Goal: Task Accomplishment & Management: Use online tool/utility

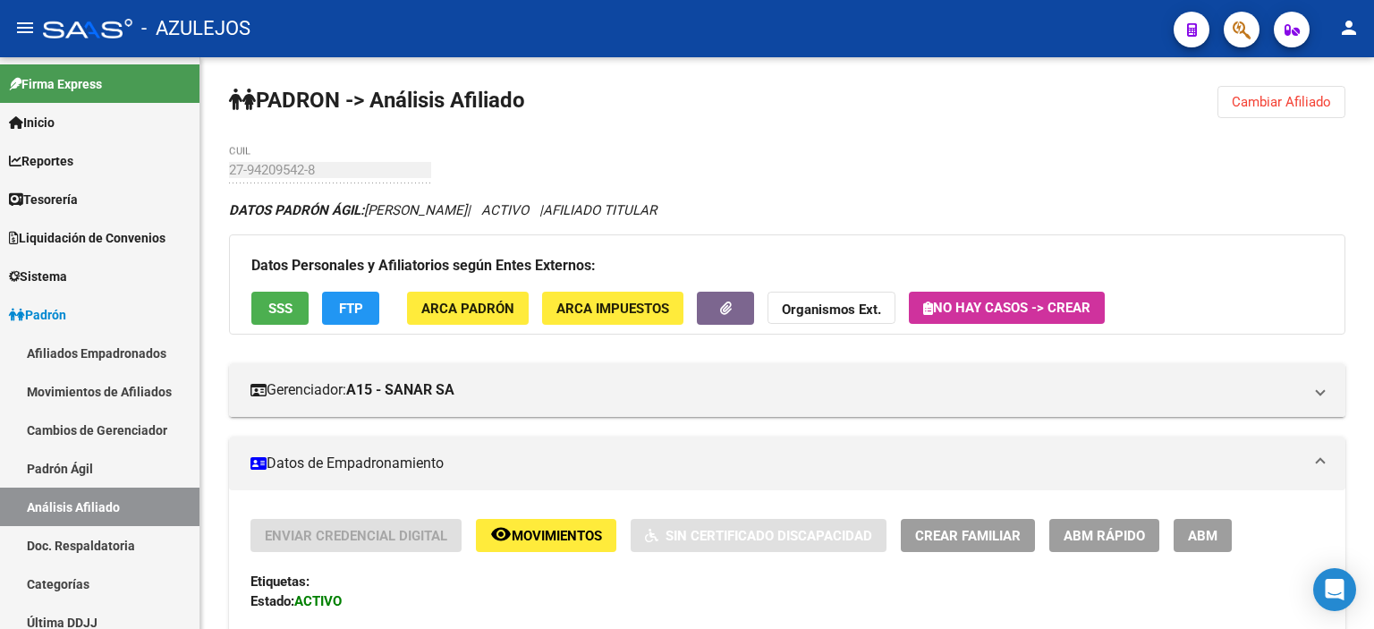
scroll to position [179, 0]
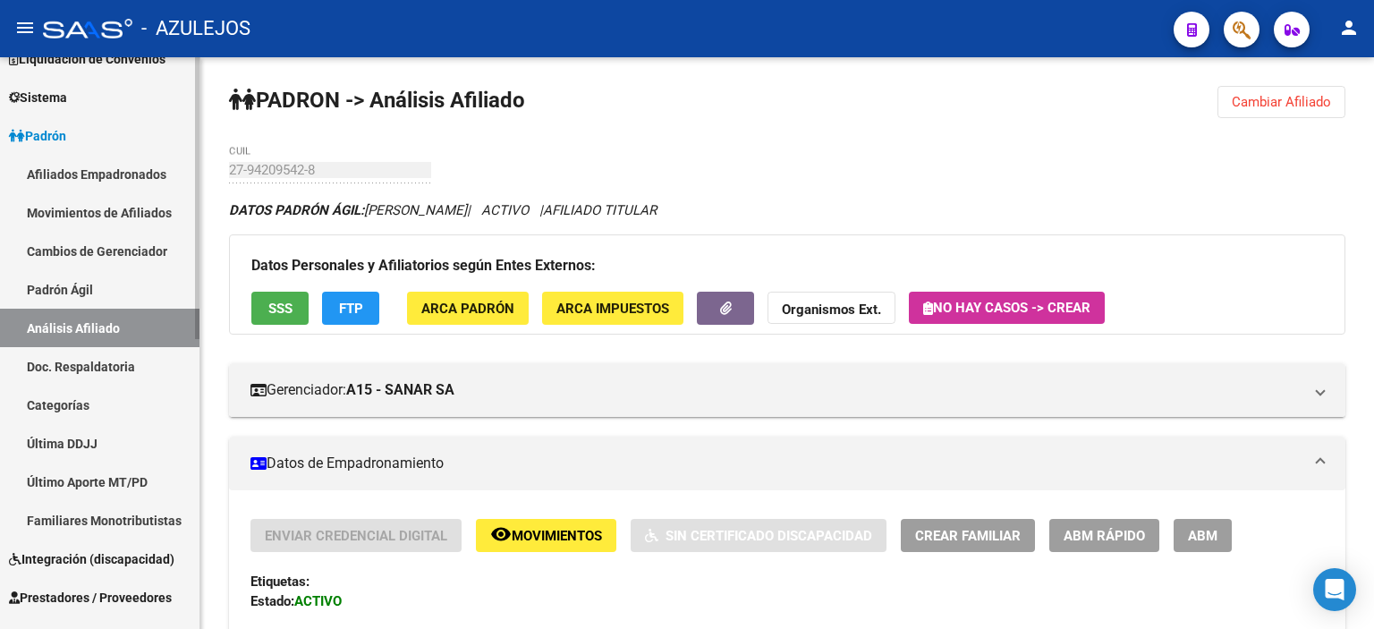
click at [52, 290] on link "Padrón Ágil" at bounding box center [100, 289] width 200 height 38
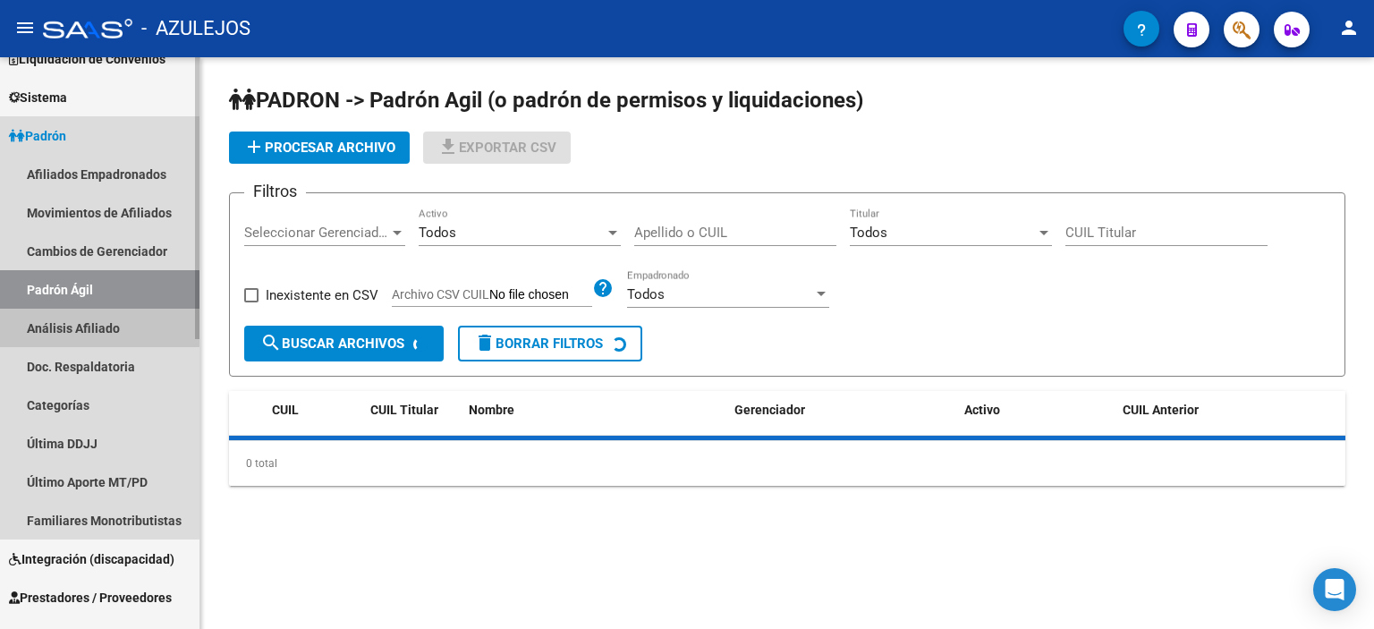
click at [75, 317] on link "Análisis Afiliado" at bounding box center [100, 328] width 200 height 38
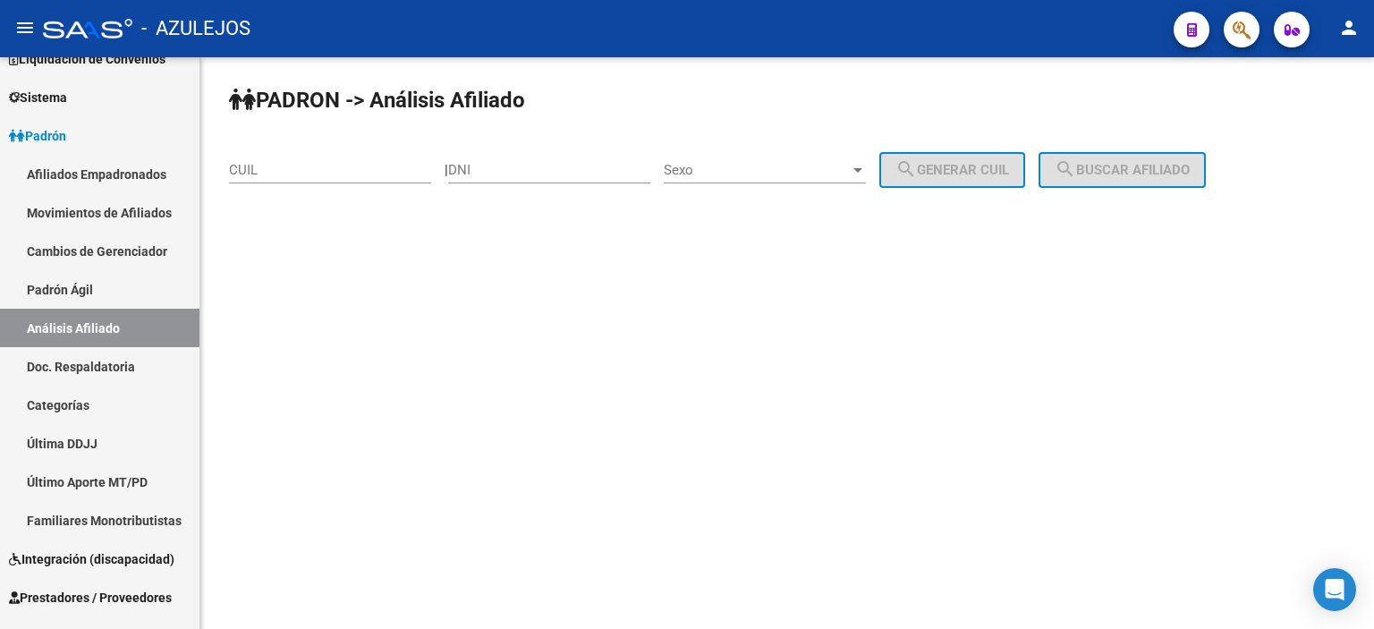
click at [537, 171] on input "DNI" at bounding box center [549, 170] width 202 height 16
type input "34256421"
click at [720, 167] on span "Sexo" at bounding box center [757, 170] width 186 height 16
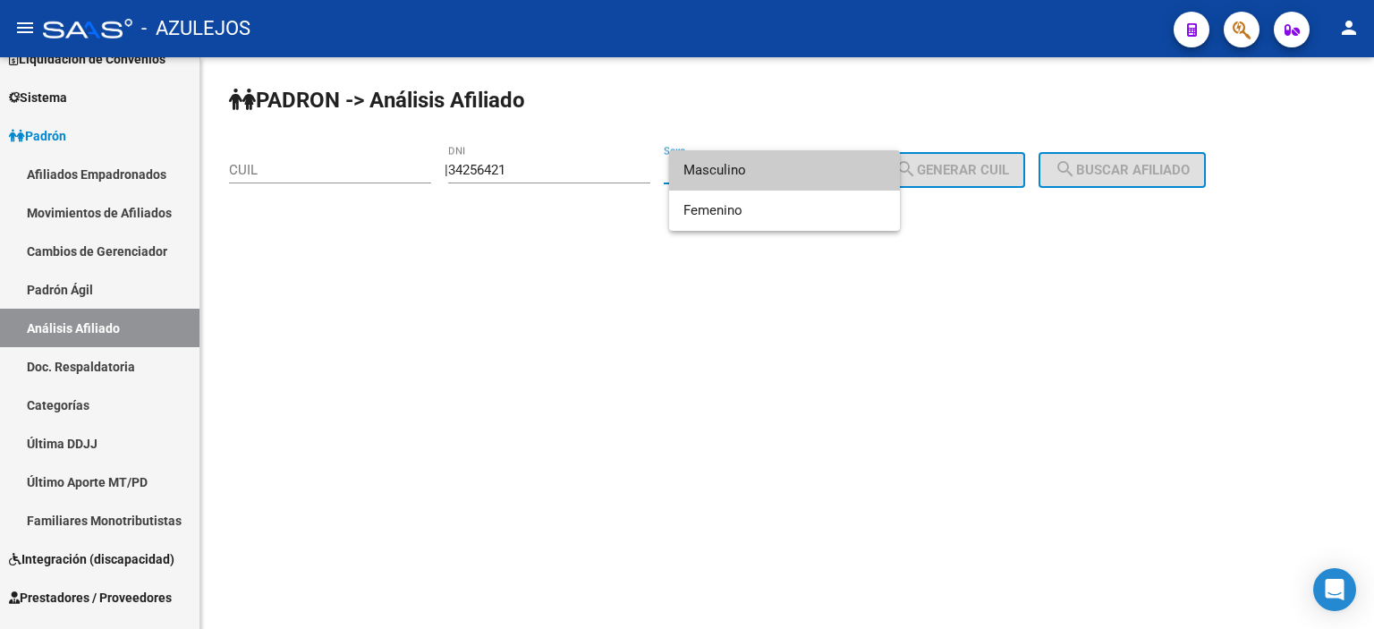
click at [716, 179] on span "Masculino" at bounding box center [785, 170] width 202 height 40
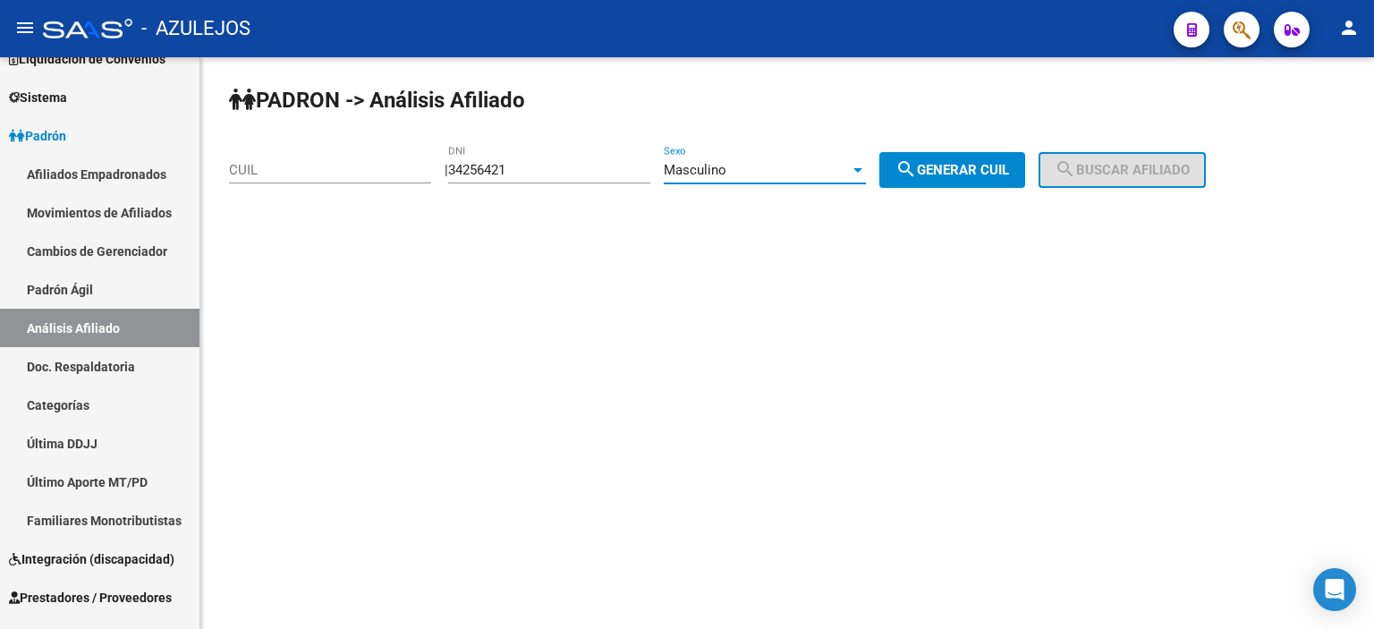
click at [917, 166] on mat-icon "search" at bounding box center [906, 168] width 21 height 21
type input "20-34256421-7"
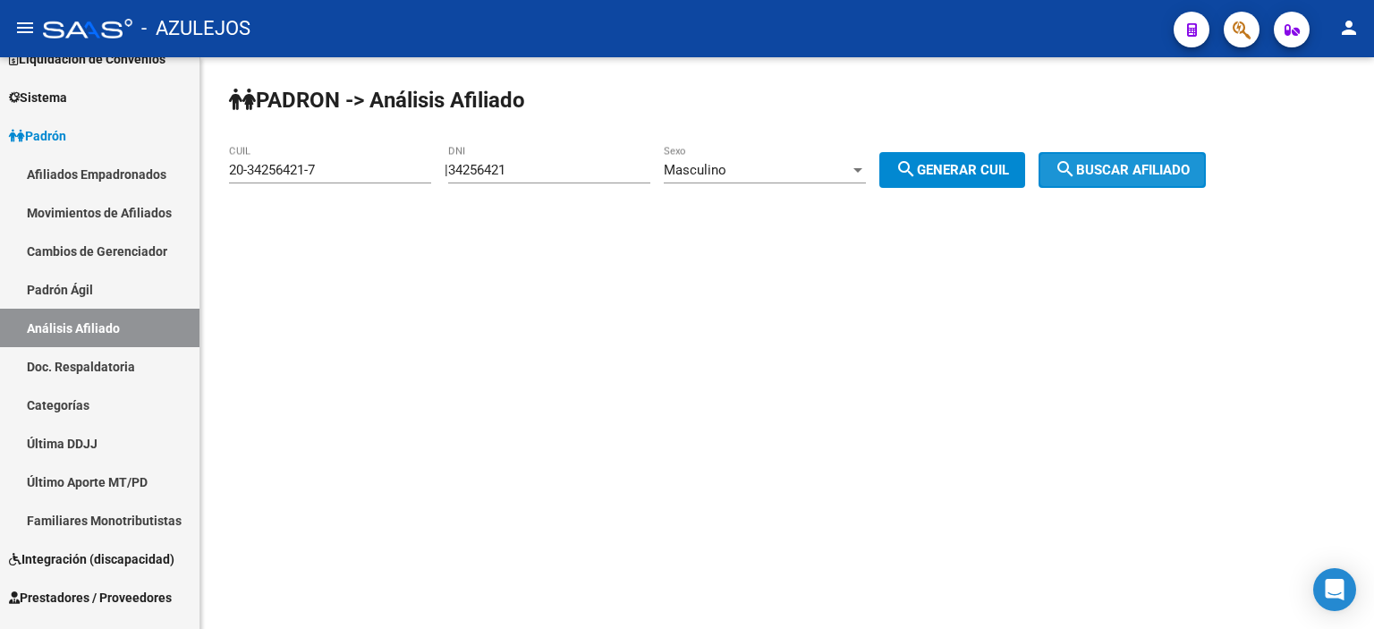
click at [1133, 171] on span "search Buscar afiliado" at bounding box center [1122, 170] width 135 height 16
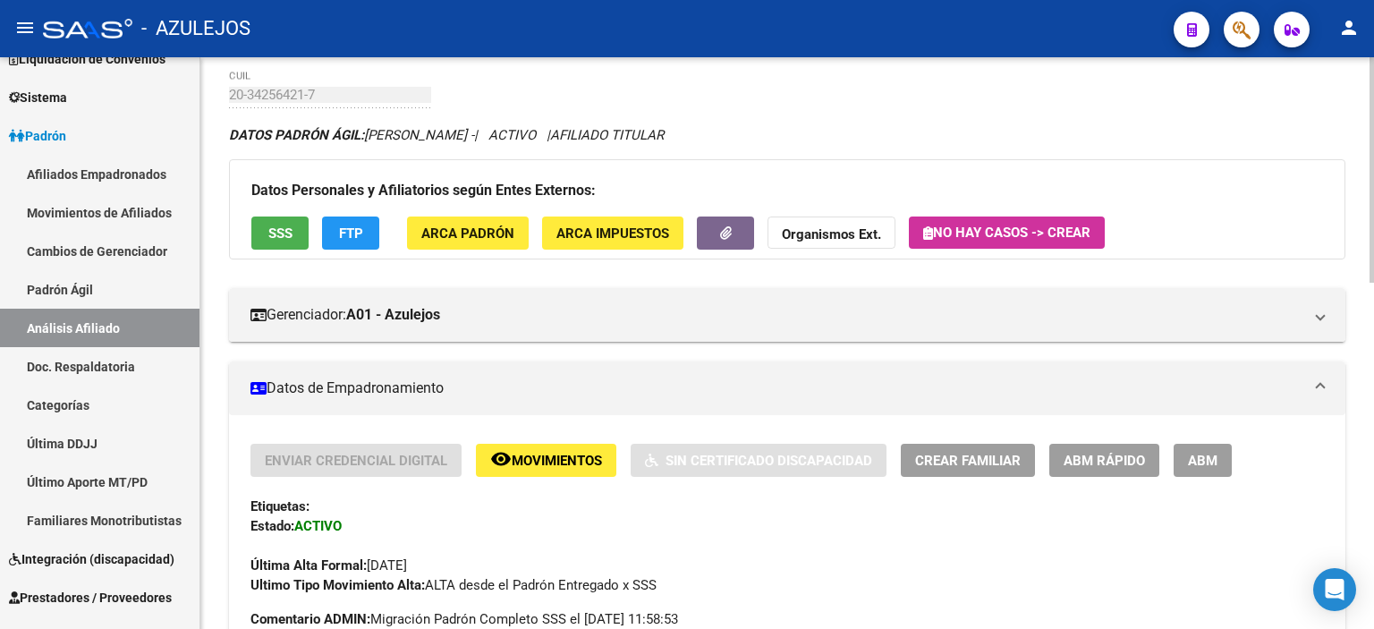
scroll to position [179, 0]
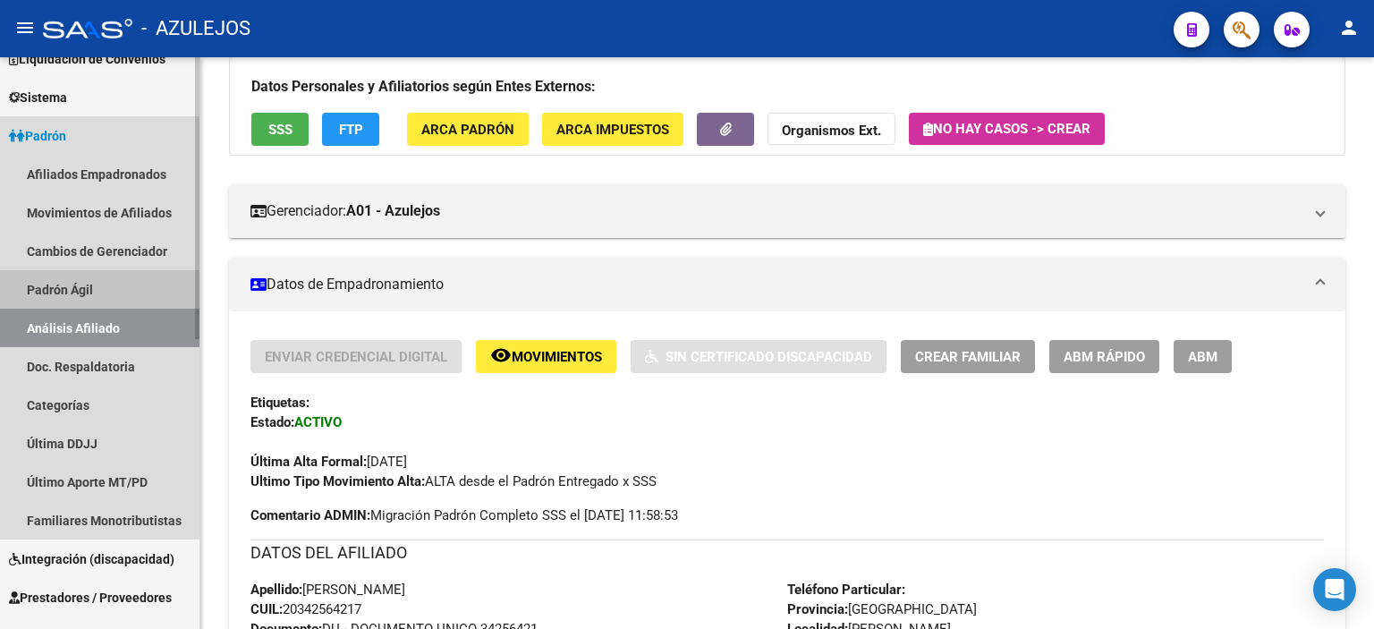
click at [81, 278] on link "Padrón Ágil" at bounding box center [100, 289] width 200 height 38
